Goal: Task Accomplishment & Management: Use online tool/utility

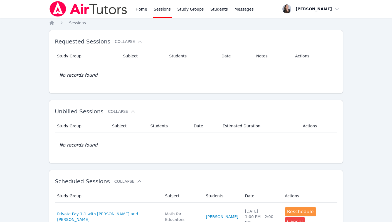
scroll to position [58, 0]
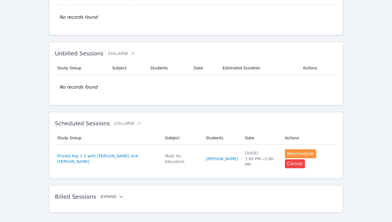
click at [105, 194] on button "Expand" at bounding box center [113, 197] width 24 height 6
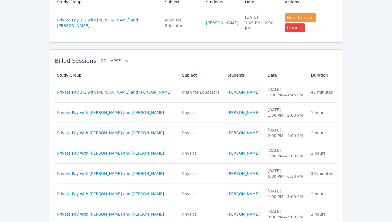
scroll to position [195, 0]
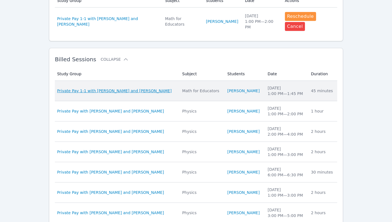
click at [148, 88] on span "Private Pay 1-1 with [PERSON_NAME] and [PERSON_NAME]" at bounding box center [114, 91] width 115 height 6
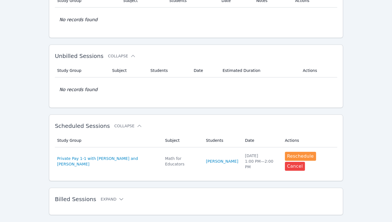
scroll to position [58, 0]
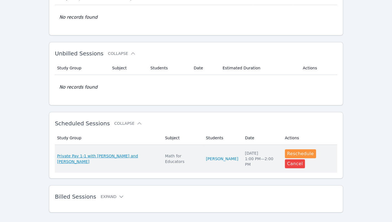
click at [93, 154] on span "Private Pay 1-1 with [PERSON_NAME] and [PERSON_NAME]" at bounding box center [107, 158] width 101 height 11
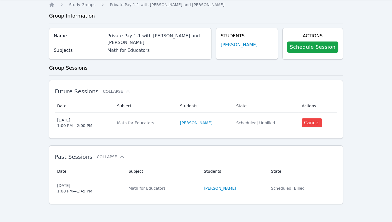
scroll to position [18, 0]
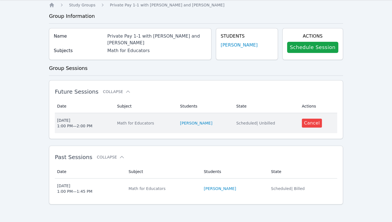
click at [119, 119] on td "Subject Math for Educators" at bounding box center [145, 123] width 63 height 20
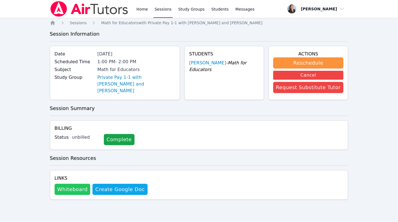
click at [71, 187] on button "Whiteboard" at bounding box center [73, 189] width 36 height 11
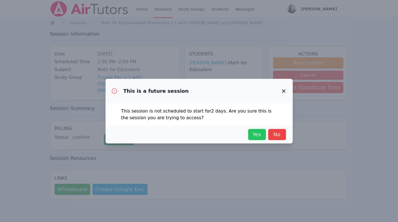
click at [251, 134] on span "Yes" at bounding box center [257, 134] width 12 height 8
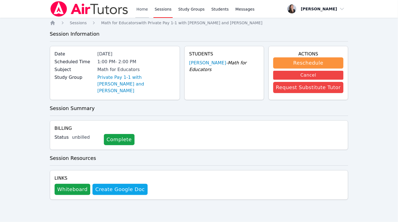
click at [143, 10] on link "Home" at bounding box center [142, 9] width 14 height 18
